Goal: Task Accomplishment & Management: Use online tool/utility

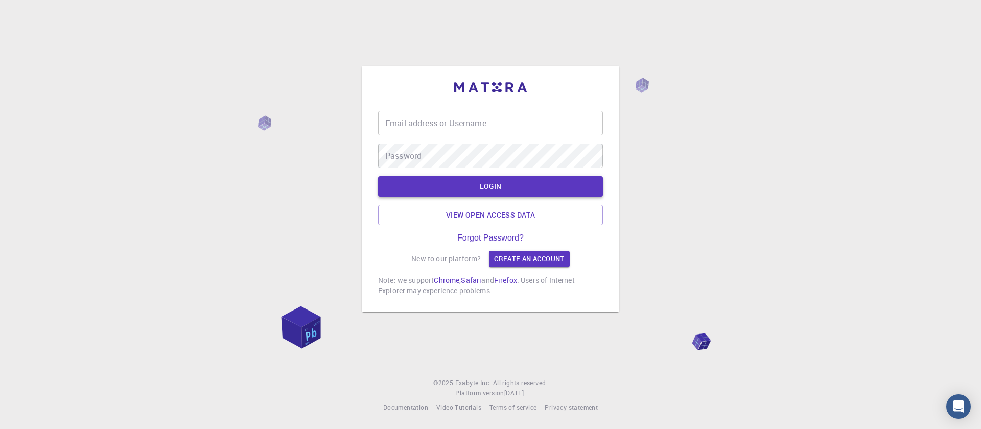
type input "[EMAIL_ADDRESS][DOMAIN_NAME]"
click at [477, 186] on button "LOGIN" at bounding box center [490, 186] width 225 height 20
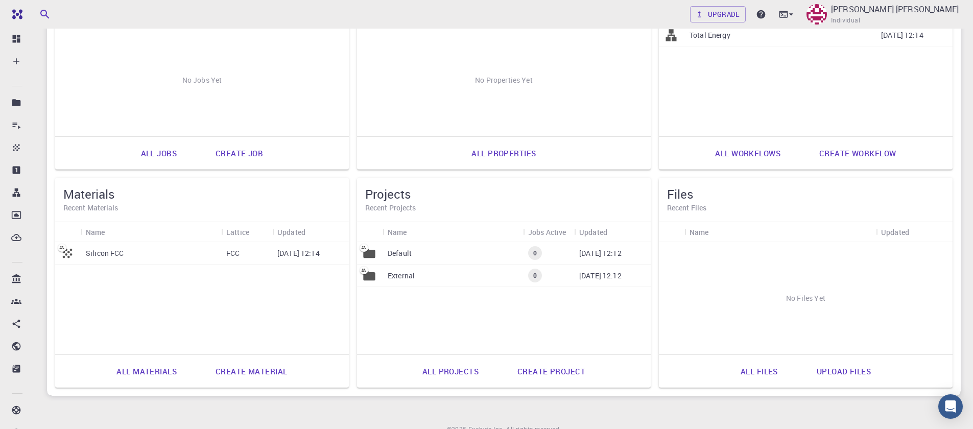
scroll to position [201, 0]
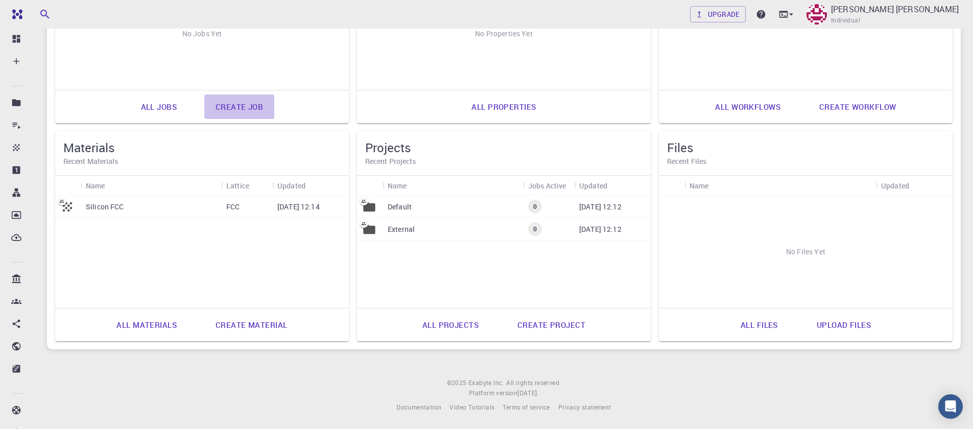
click at [231, 110] on link "Create job" at bounding box center [239, 106] width 70 height 25
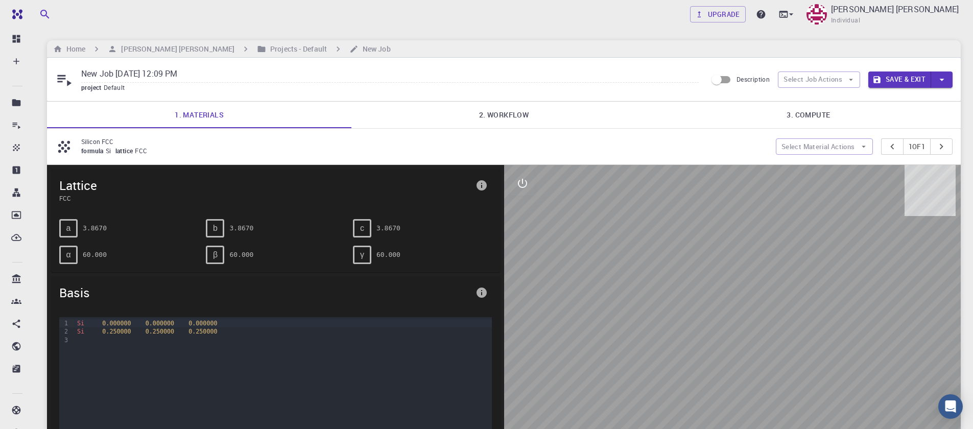
click at [149, 150] on span "FCC" at bounding box center [143, 151] width 16 height 8
click at [822, 154] on button "Select Material Actions" at bounding box center [824, 146] width 97 height 16
click at [822, 152] on button "Select Material Actions" at bounding box center [824, 146] width 97 height 16
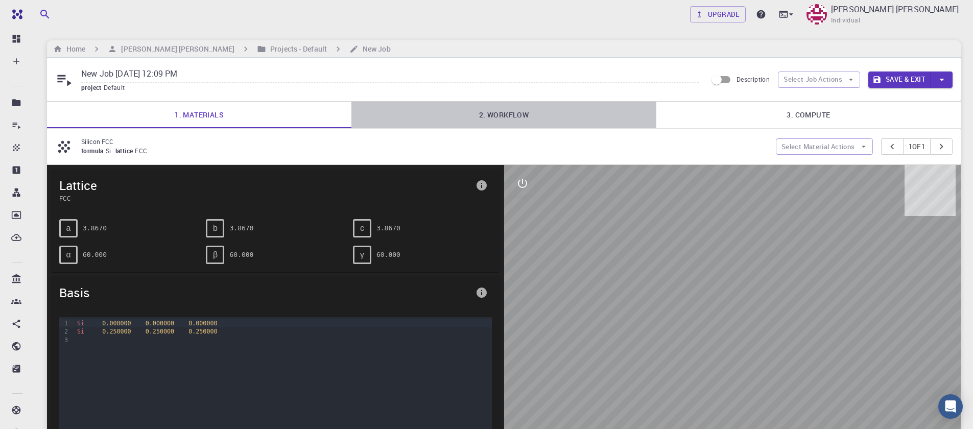
click at [514, 115] on link "2. Workflow" at bounding box center [503, 115] width 304 height 27
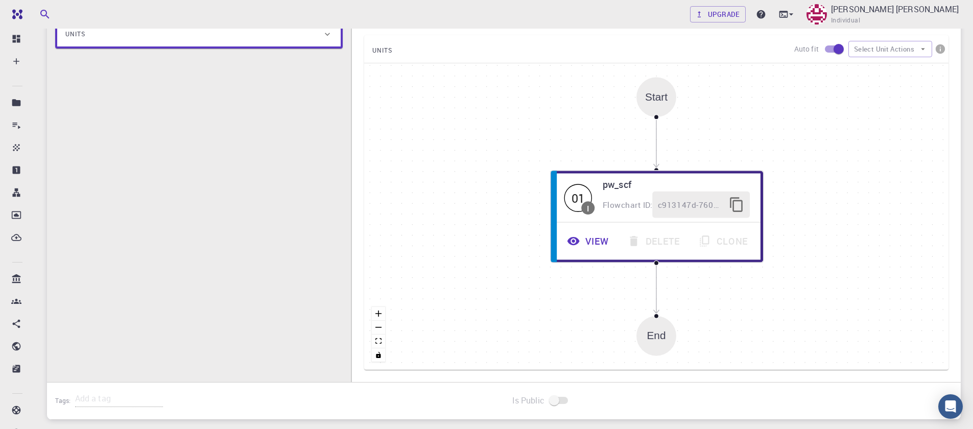
scroll to position [245, 0]
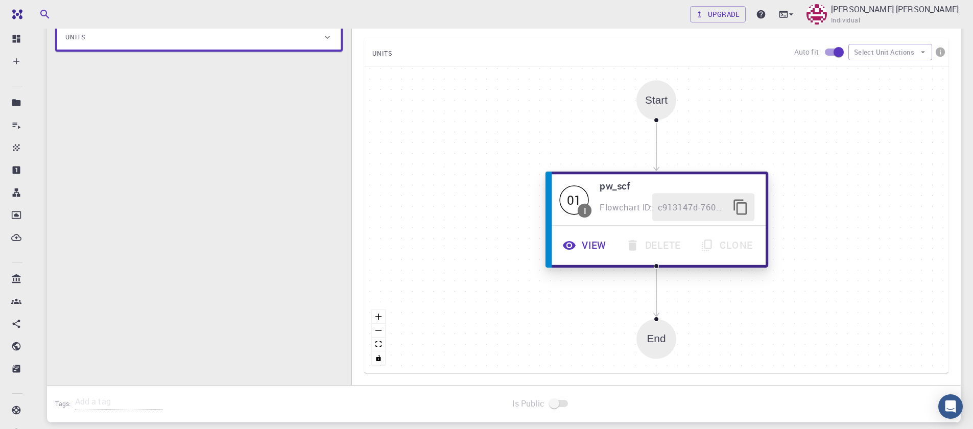
click at [586, 245] on button "View" at bounding box center [585, 245] width 63 height 28
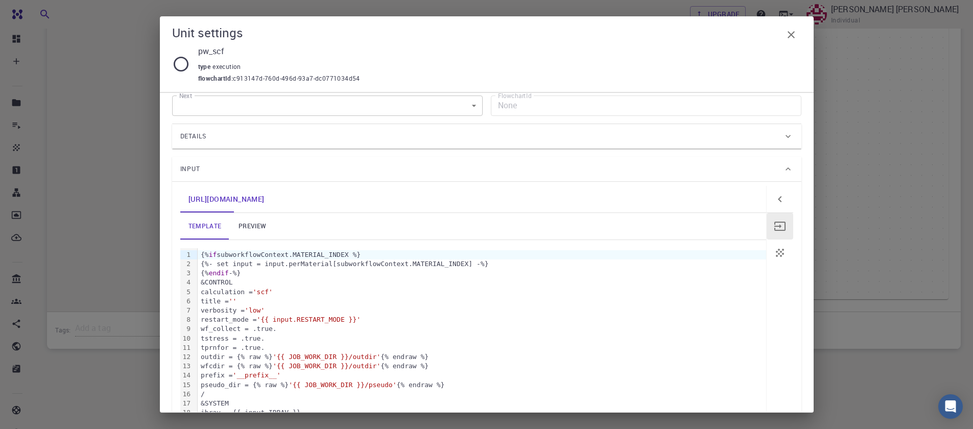
scroll to position [0, 0]
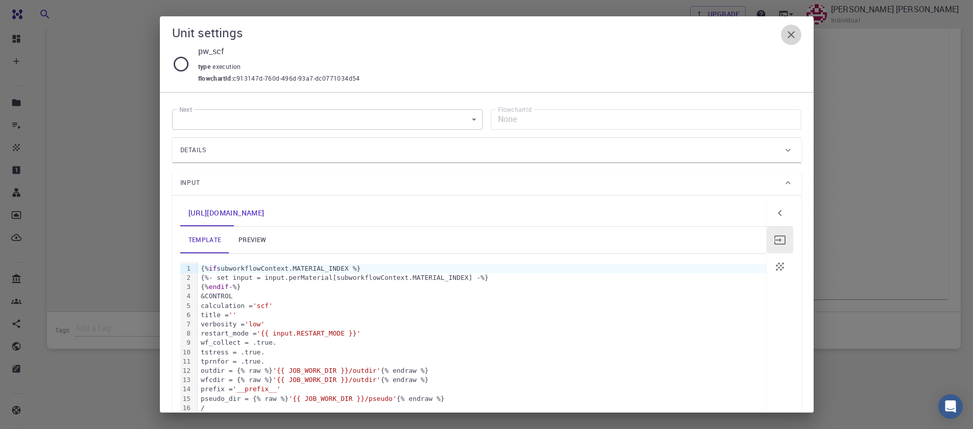
click at [796, 38] on icon "button" at bounding box center [791, 35] width 12 height 12
